Goal: Task Accomplishment & Management: Use online tool/utility

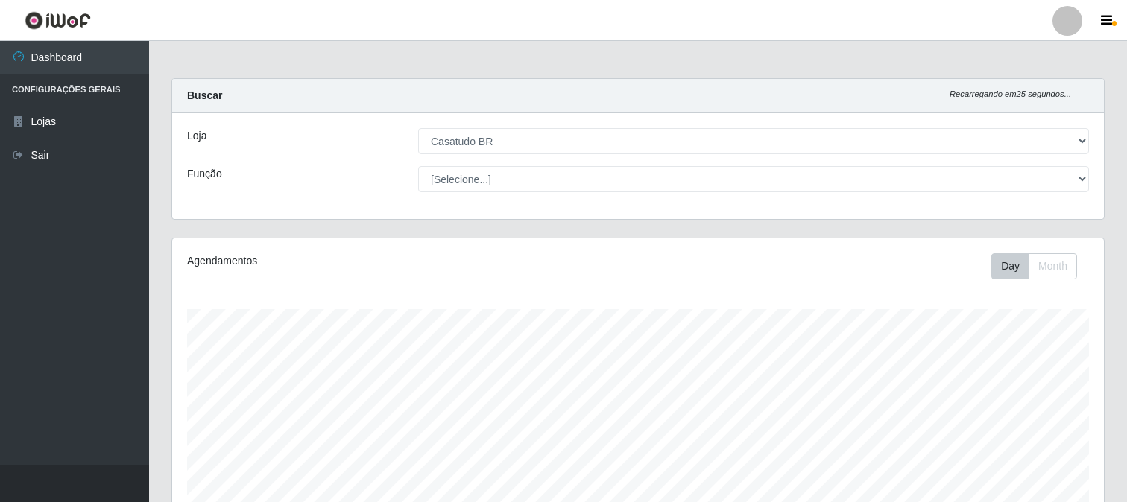
select select "197"
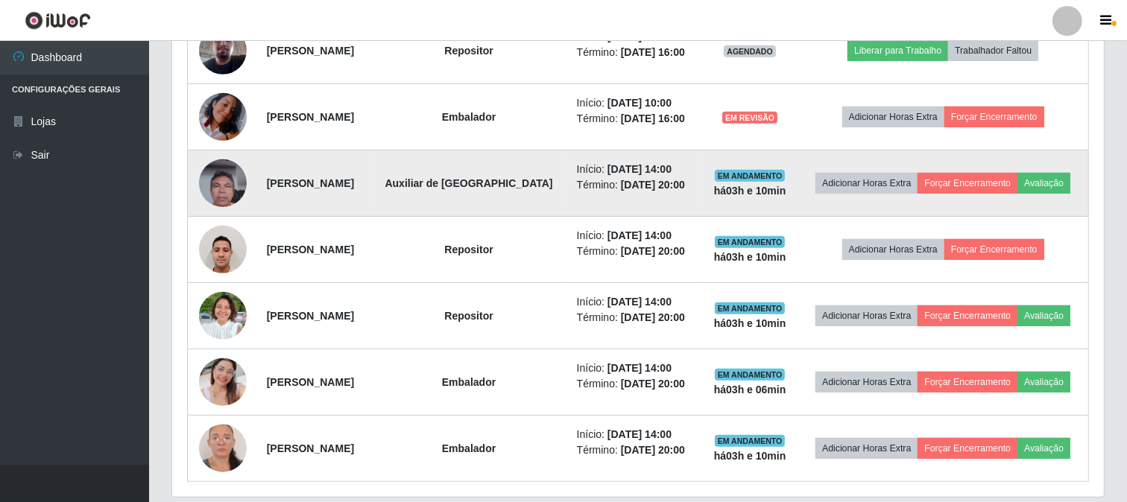
scroll to position [553, 0]
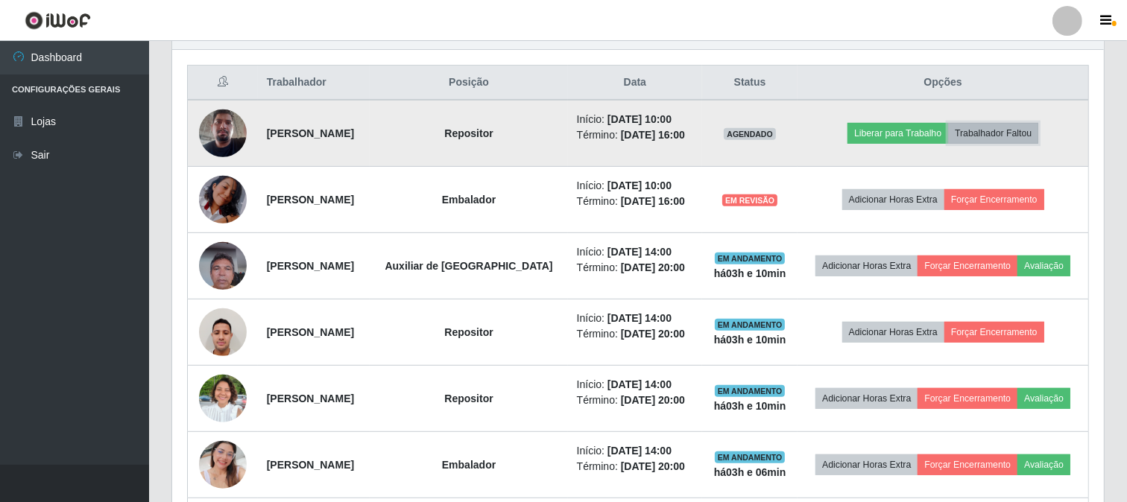
click at [1028, 132] on button "Trabalhador Faltou" at bounding box center [993, 133] width 90 height 21
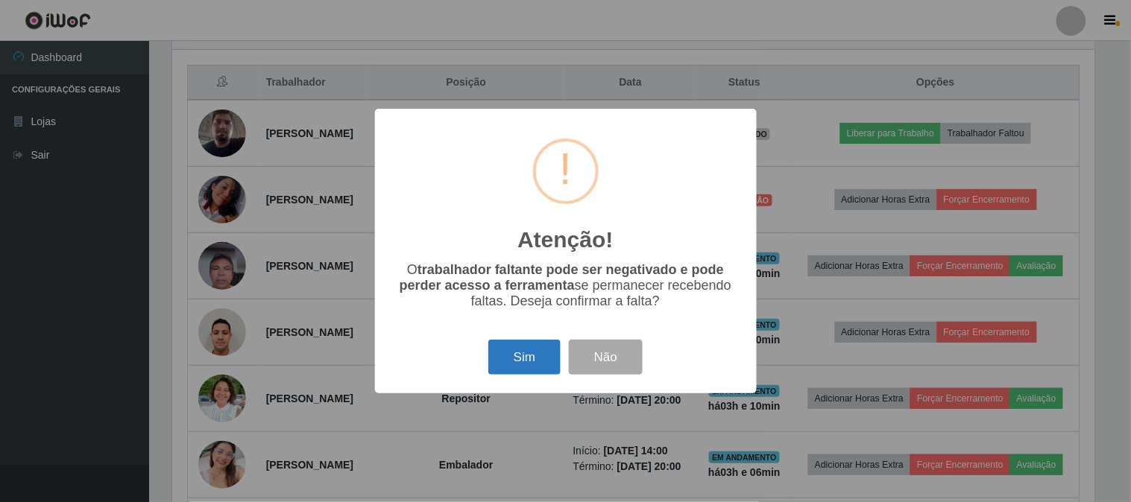
click at [529, 360] on button "Sim" at bounding box center [524, 357] width 72 height 35
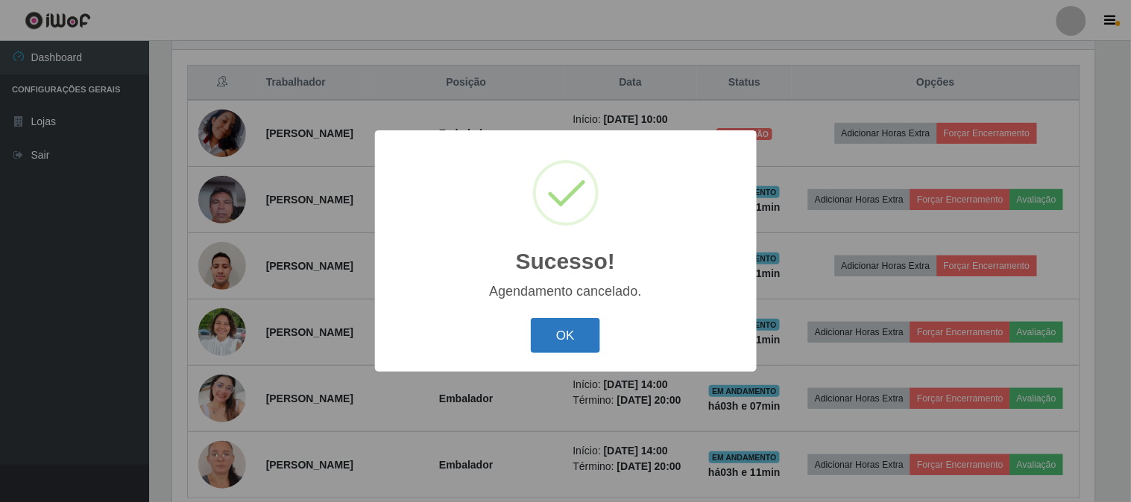
click at [556, 339] on button "OK" at bounding box center [565, 335] width 69 height 35
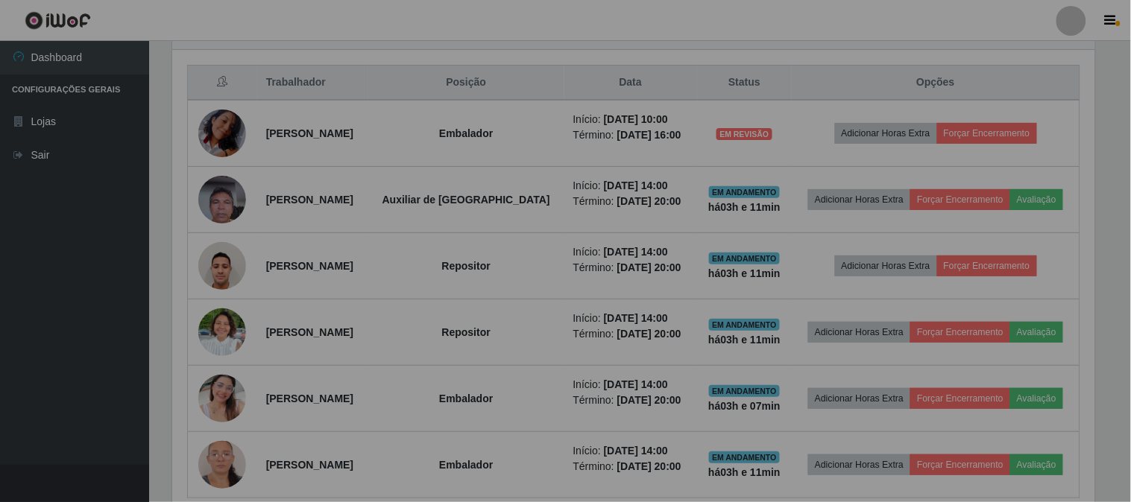
scroll to position [309, 932]
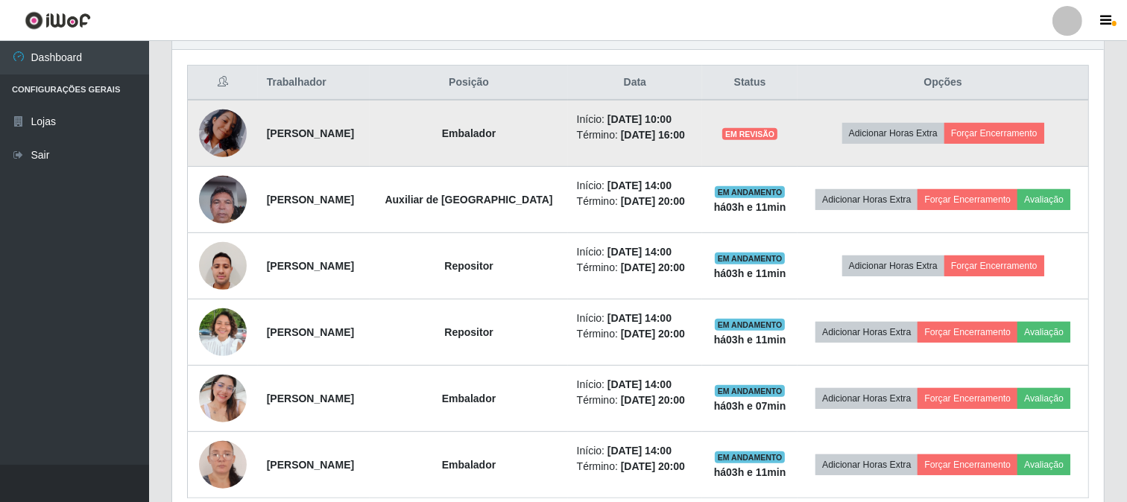
click at [227, 121] on img at bounding box center [223, 134] width 48 height 62
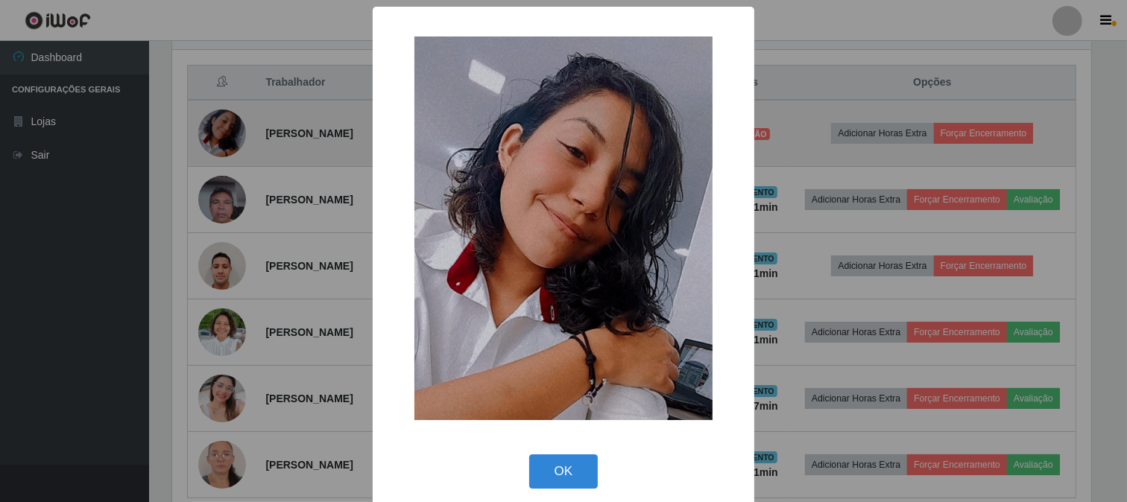
scroll to position [309, 922]
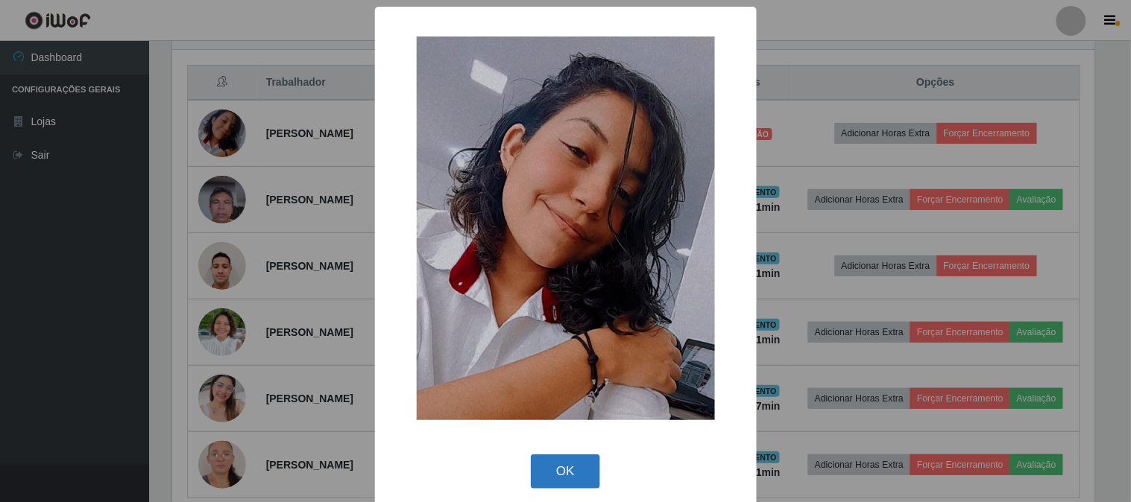
click at [557, 468] on button "OK" at bounding box center [565, 472] width 69 height 35
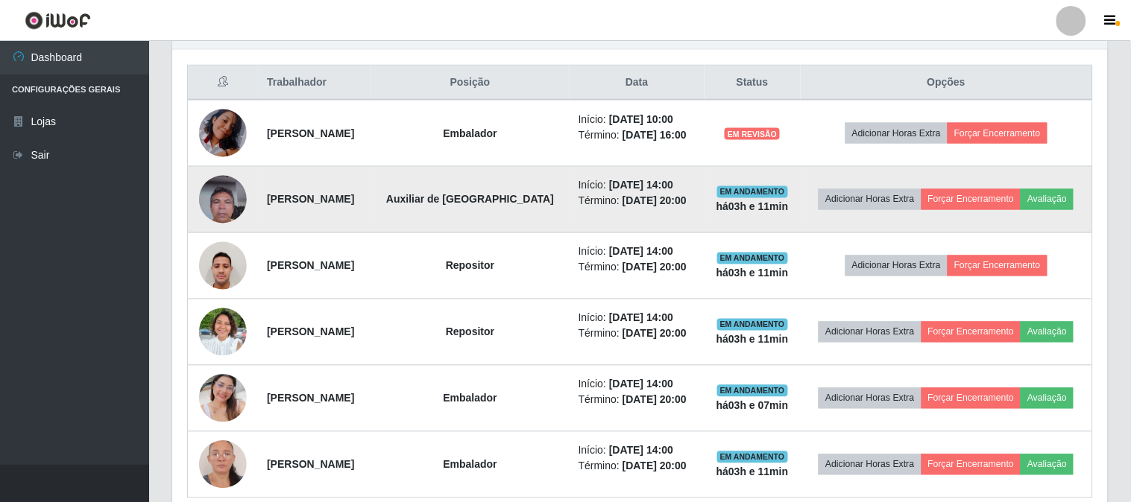
scroll to position [309, 932]
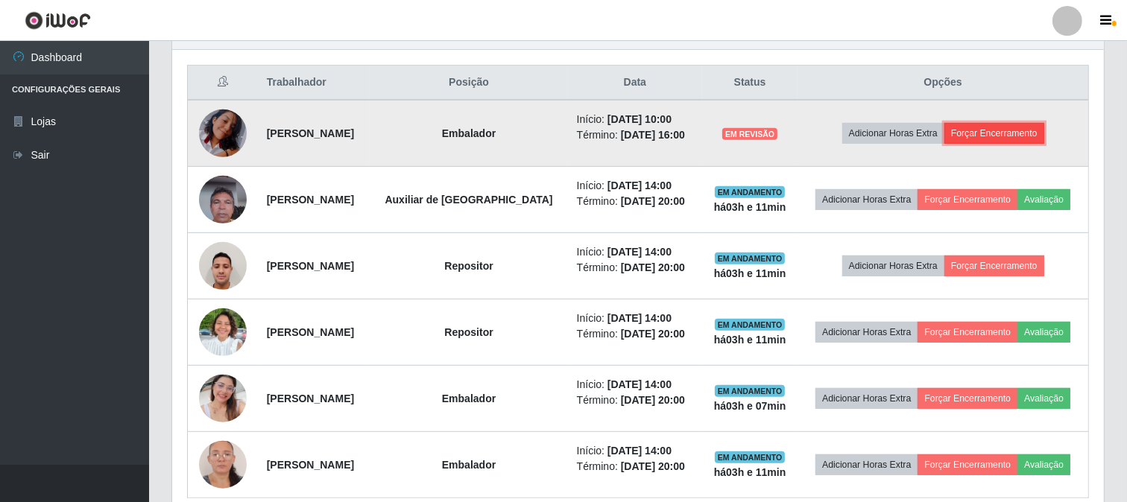
click at [971, 132] on button "Forçar Encerramento" at bounding box center [994, 133] width 100 height 21
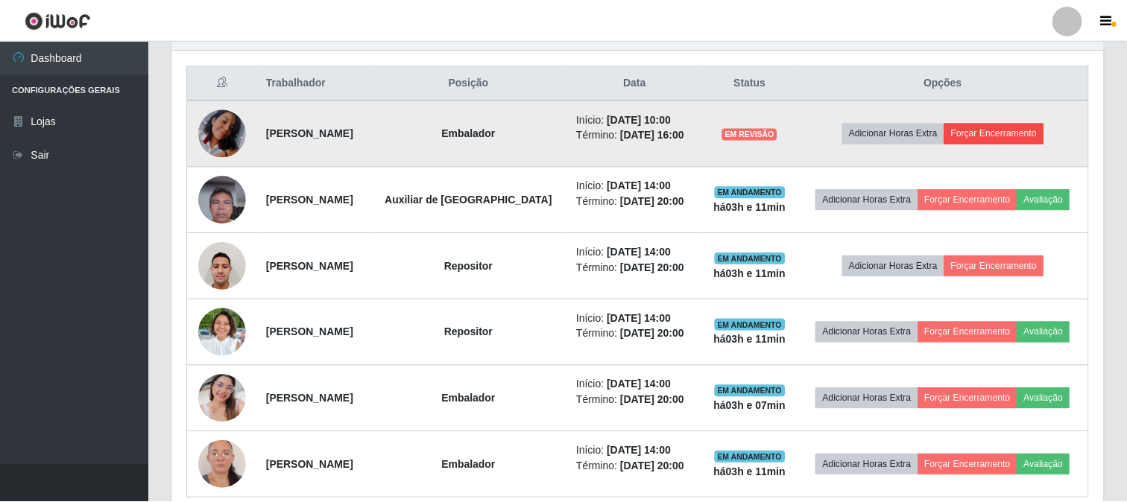
scroll to position [309, 922]
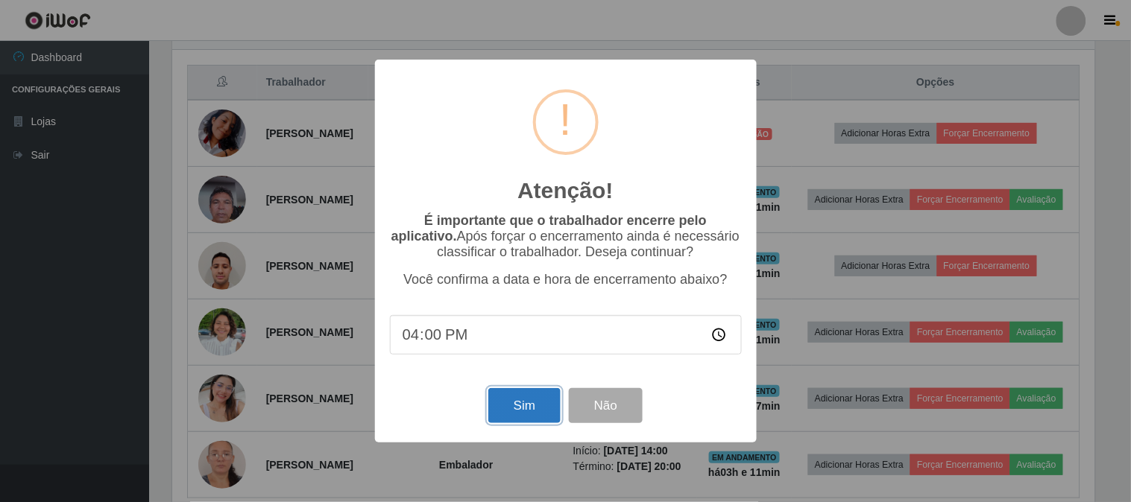
click at [526, 397] on button "Sim" at bounding box center [524, 405] width 72 height 35
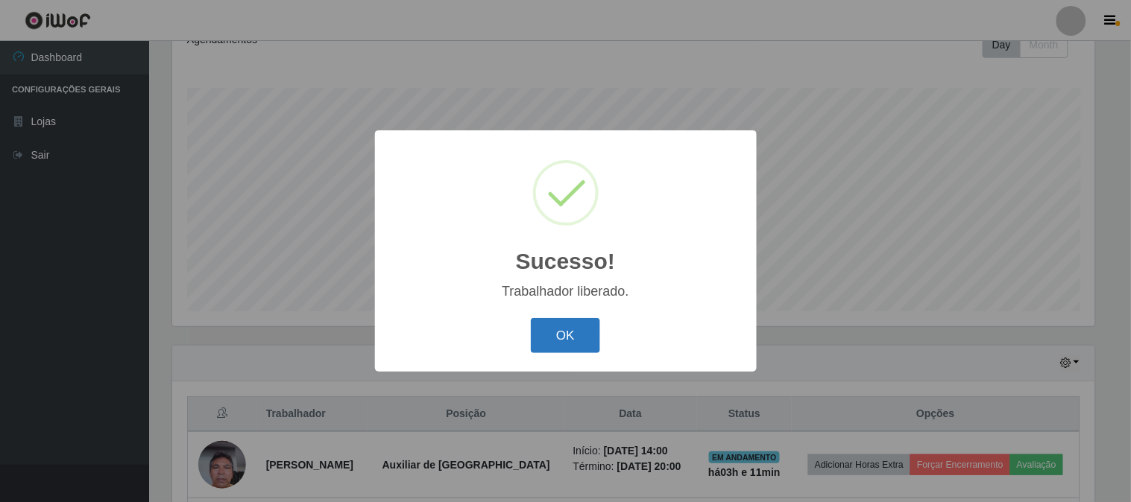
click at [555, 338] on button "OK" at bounding box center [565, 335] width 69 height 35
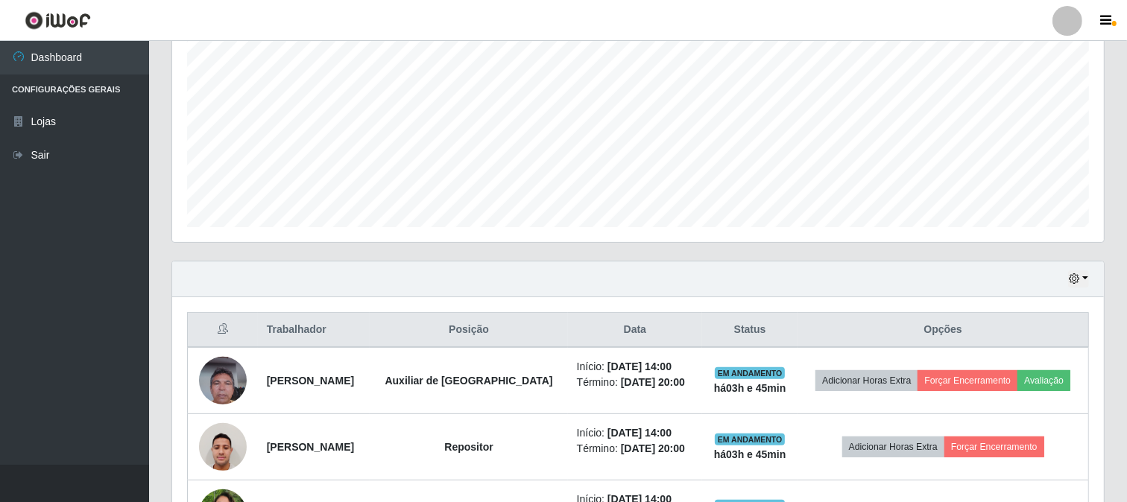
scroll to position [554, 0]
